Goal: Information Seeking & Learning: Learn about a topic

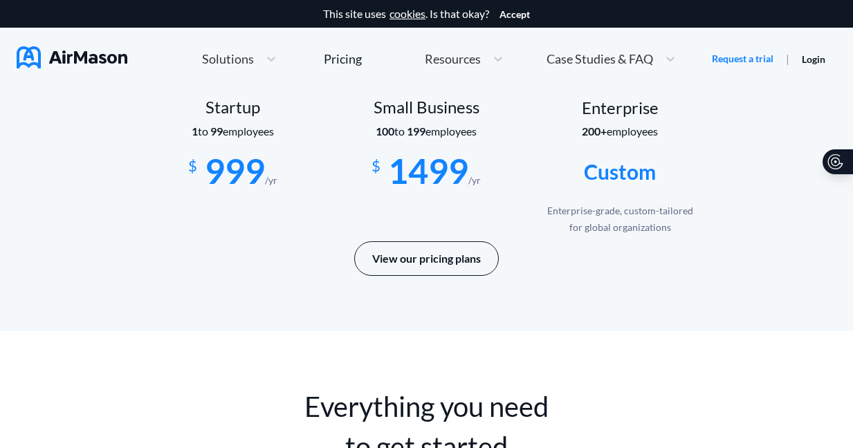
scroll to position [2423, 0]
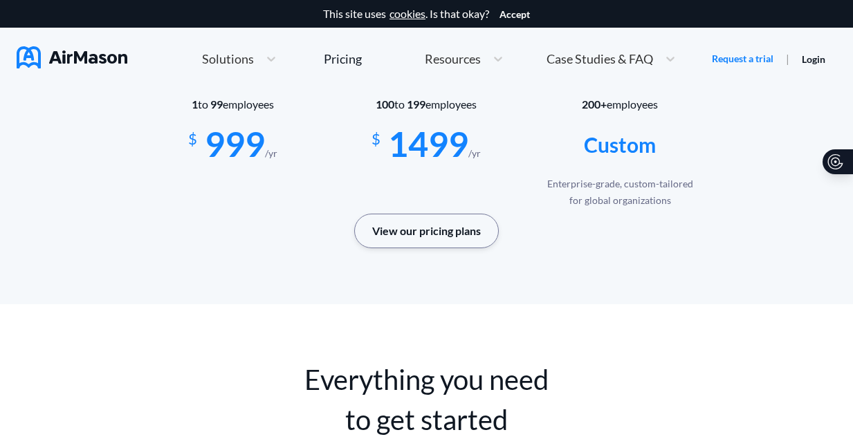
click at [431, 227] on button "View our pricing plans" at bounding box center [426, 231] width 145 height 35
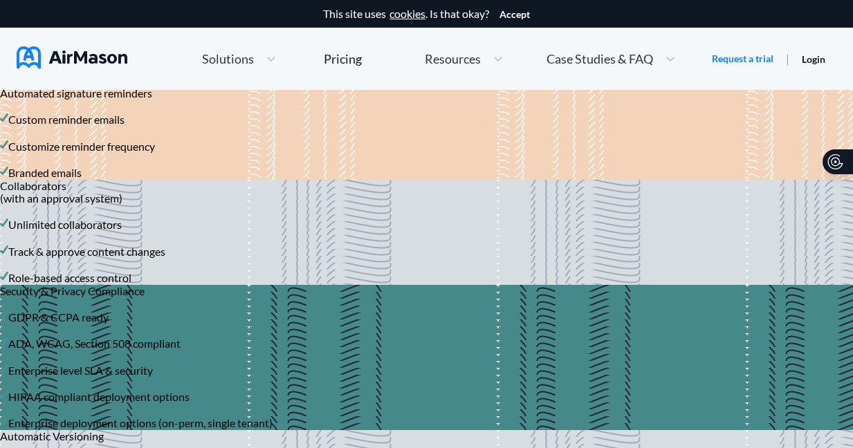
scroll to position [2030, 0]
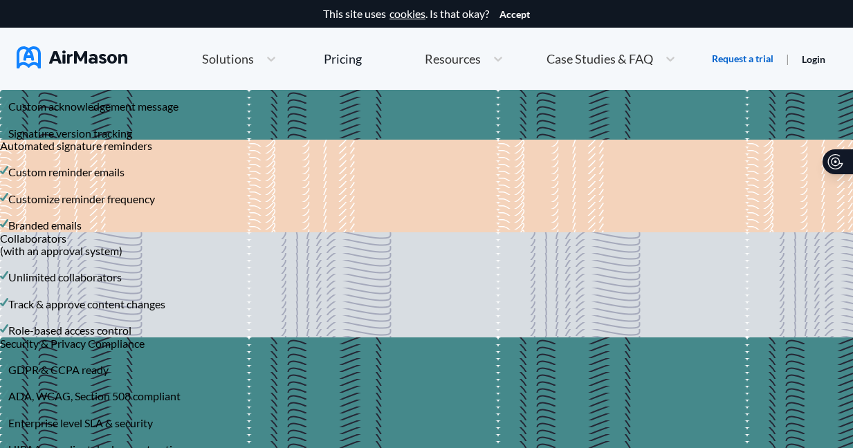
click at [751, 53] on link "Request a trial" at bounding box center [742, 59] width 62 height 14
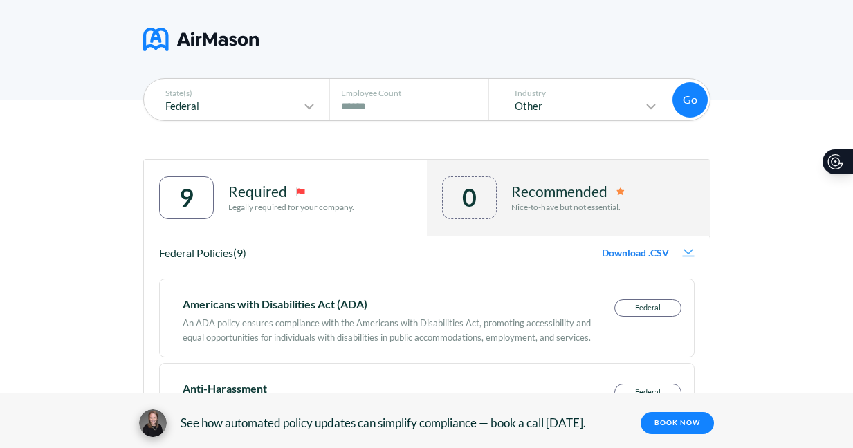
scroll to position [105, 0]
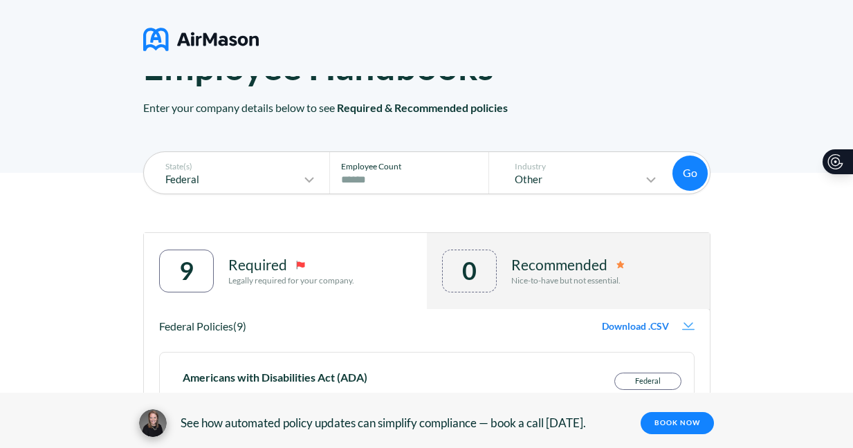
click at [375, 177] on input "****" at bounding box center [413, 179] width 144 height 17
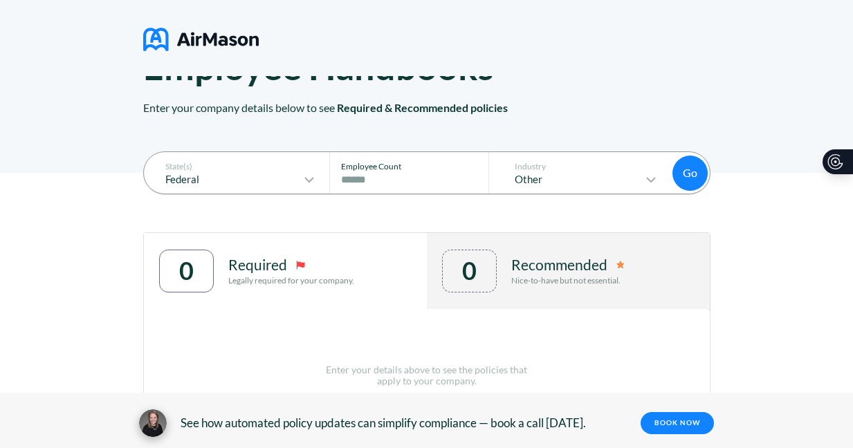
type input "*"
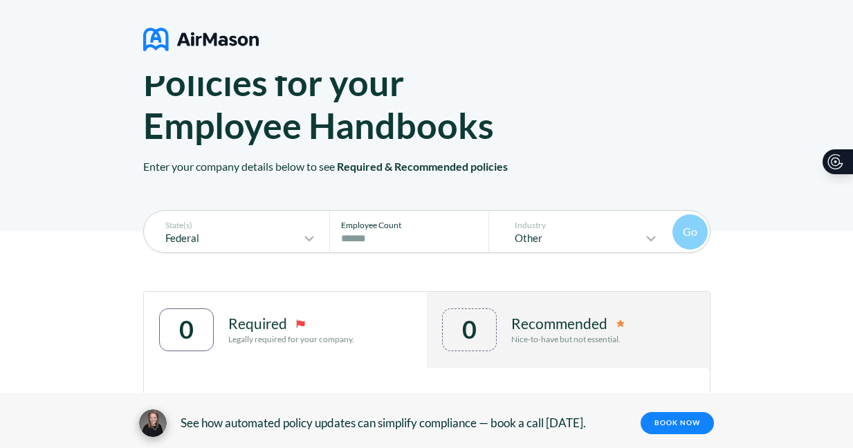
scroll to position [0, 0]
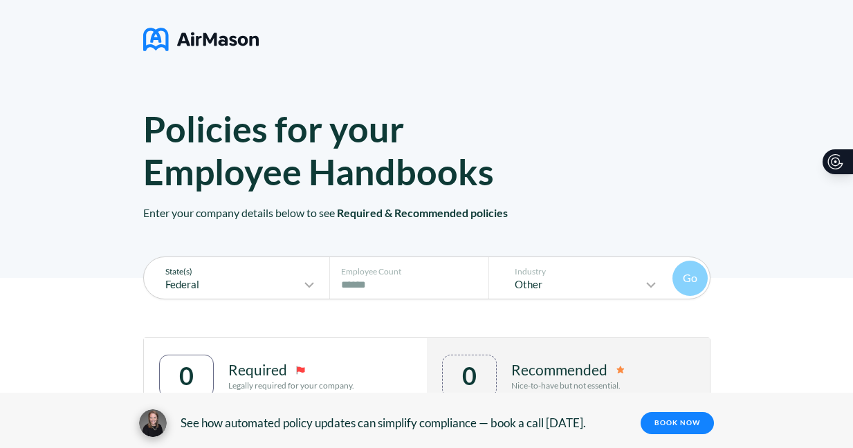
click at [313, 282] on icon at bounding box center [309, 285] width 17 height 17
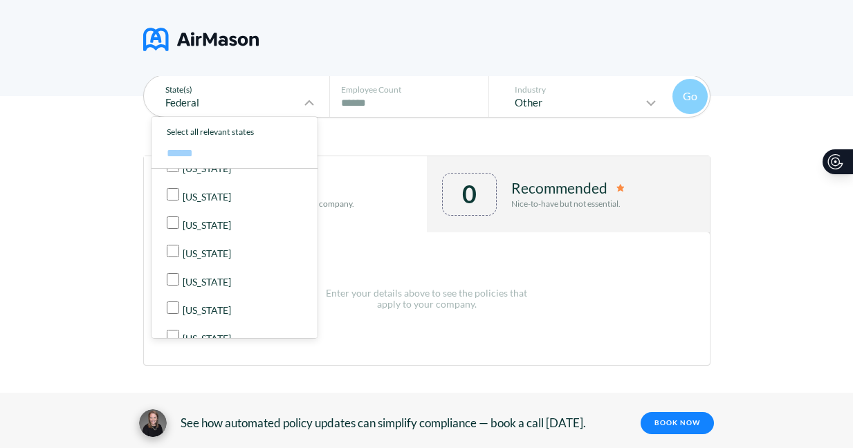
scroll to position [839, 0]
click at [189, 278] on p "[US_STATE]" at bounding box center [207, 283] width 48 height 11
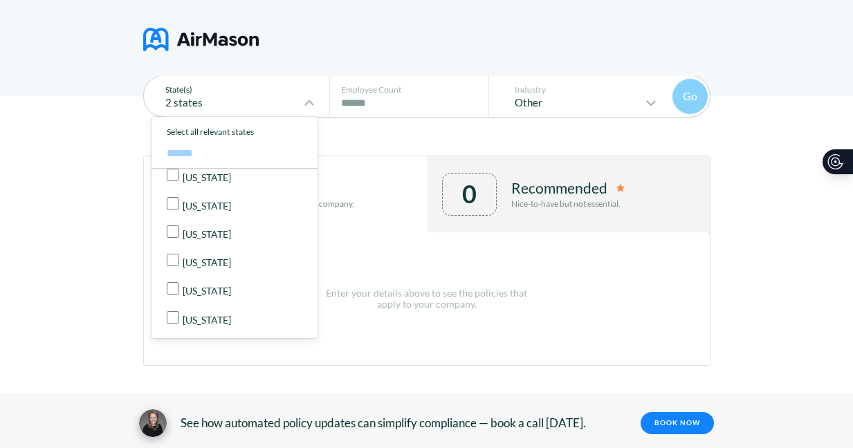
click at [191, 201] on p "[US_STATE]" at bounding box center [207, 206] width 48 height 11
click at [747, 181] on div "State(s) 3 states Select all states Federal [US_STATE] [US_STATE] [US_STATE] [U…" at bounding box center [426, 272] width 853 height 353
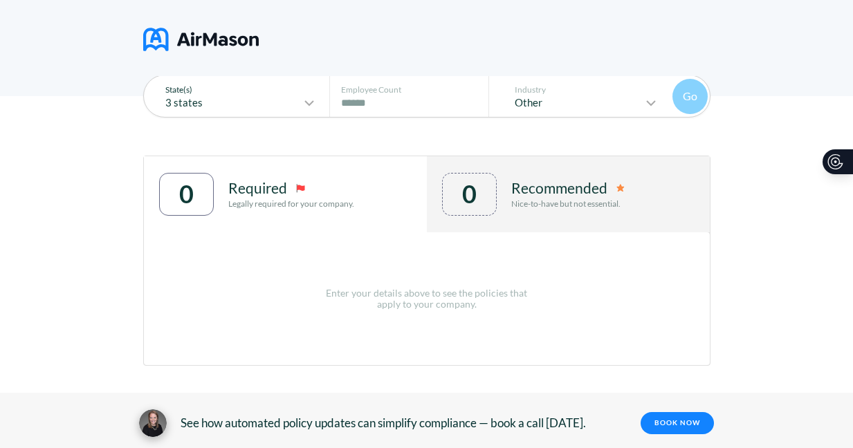
click at [395, 105] on input "number" at bounding box center [413, 103] width 144 height 17
type input "*"
click at [642, 97] on p "Other" at bounding box center [572, 103] width 142 height 12
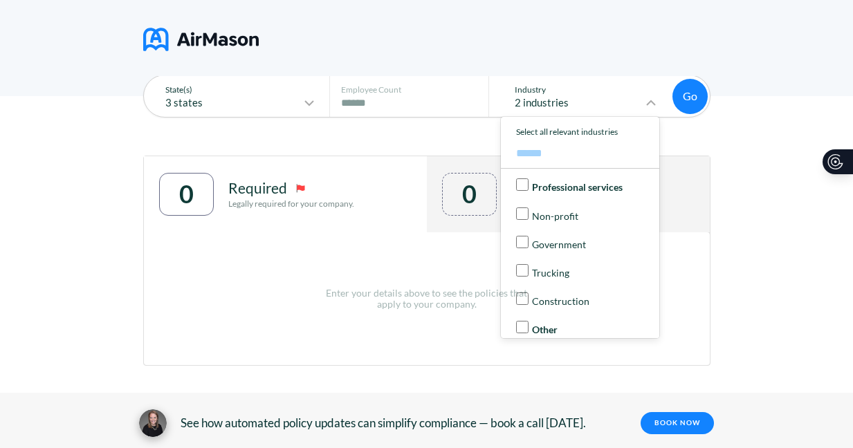
scroll to position [139, 0]
click at [696, 100] on button "Go" at bounding box center [689, 96] width 35 height 35
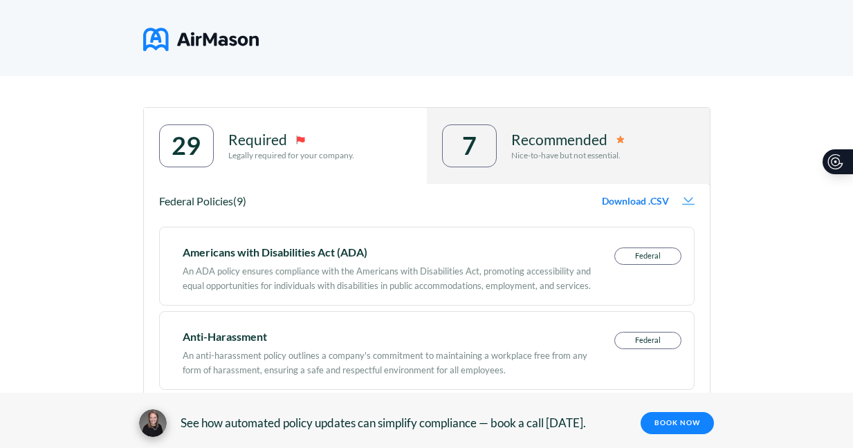
scroll to position [0, 0]
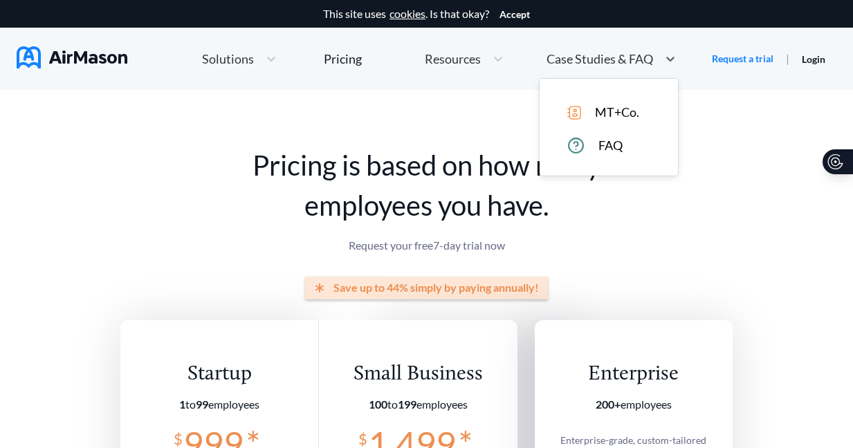
click at [601, 64] on span "Case Studies & FAQ" at bounding box center [599, 59] width 106 height 12
click at [604, 143] on span "FAQ" at bounding box center [610, 145] width 24 height 15
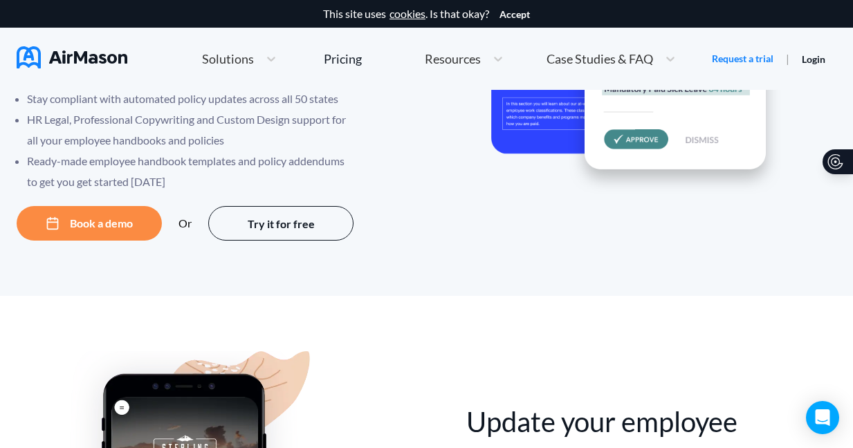
scroll to position [208, 10]
click at [288, 223] on button "Try it for free" at bounding box center [280, 223] width 145 height 35
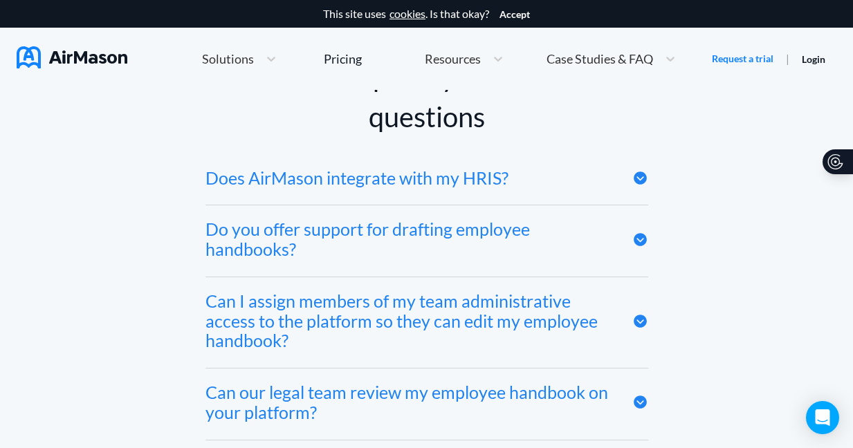
scroll to position [6491, 0]
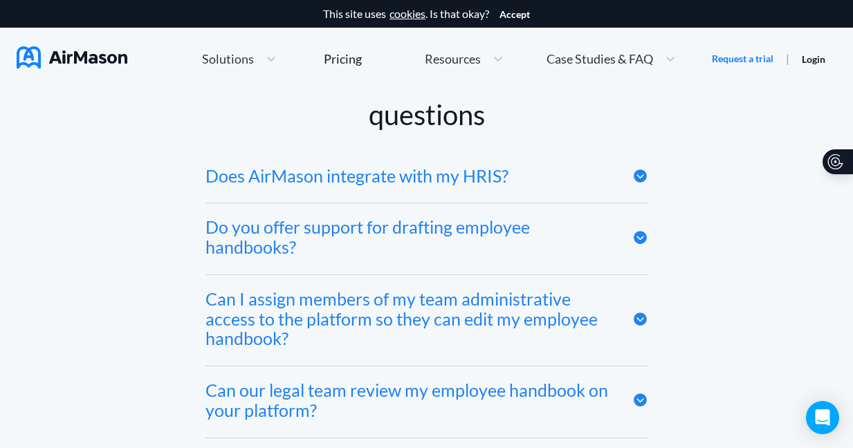
click at [628, 248] on div "Do you offer support for drafting employee handbooks?" at bounding box center [426, 238] width 443 height 71
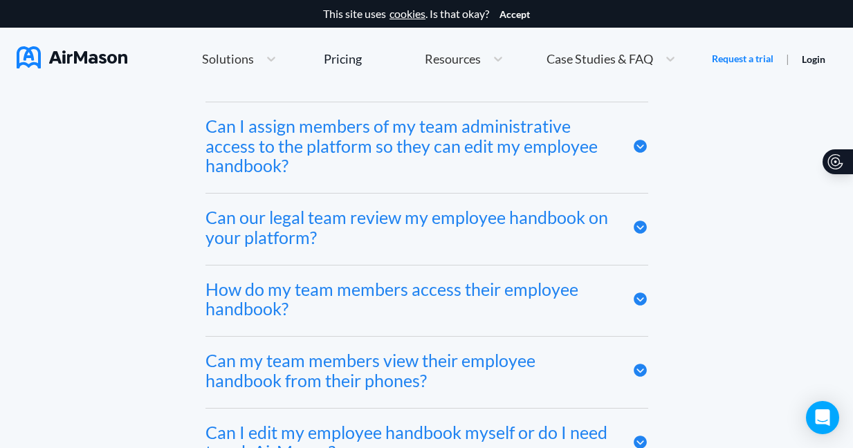
scroll to position [6720, 0]
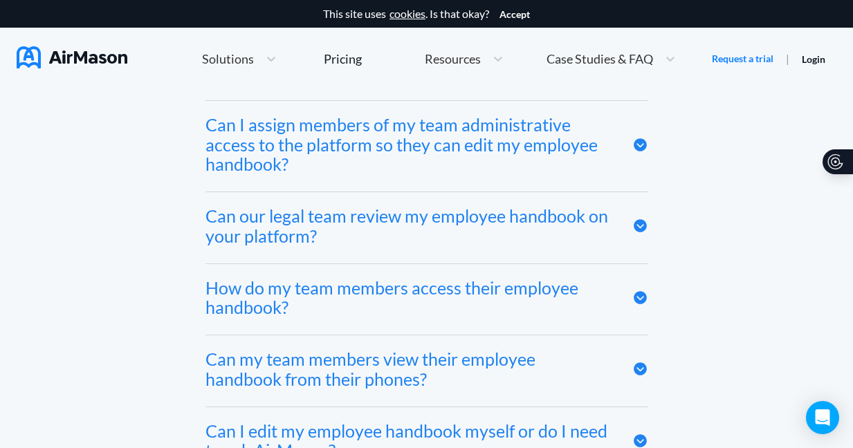
click at [631, 232] on div "Can our legal team review my employee handbook on your platform?" at bounding box center [426, 227] width 443 height 71
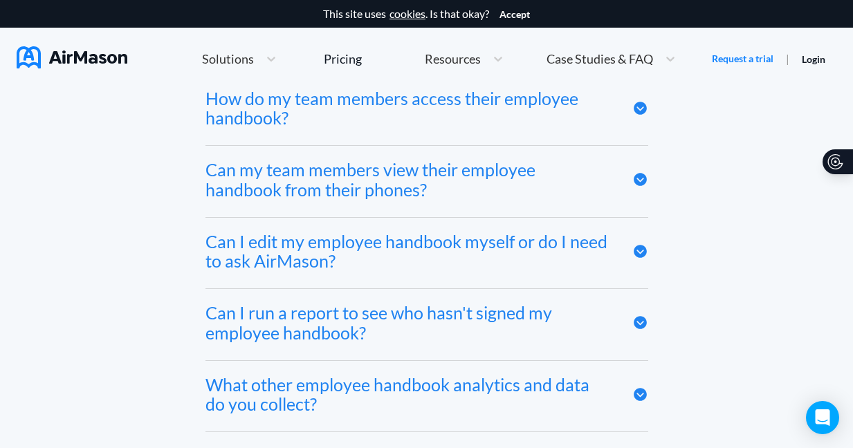
scroll to position [7151, 0]
click at [636, 257] on icon at bounding box center [639, 250] width 13 height 13
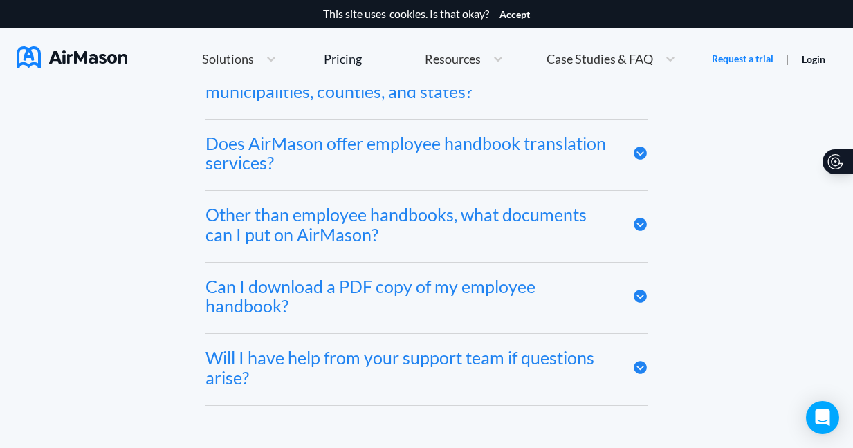
scroll to position [7590, 3]
click at [626, 237] on div "Other than employee handbooks, what documents can I put on AirMason?" at bounding box center [426, 225] width 443 height 71
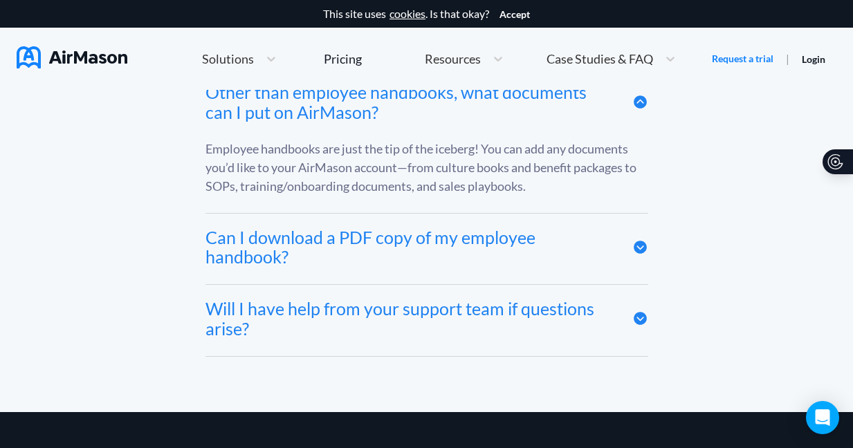
scroll to position [7711, 3]
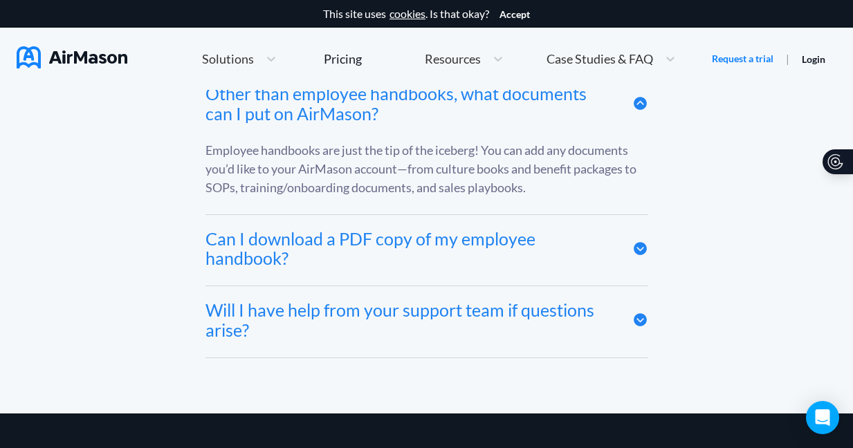
click at [101, 55] on img at bounding box center [72, 57] width 111 height 22
